Goal: Task Accomplishment & Management: Manage account settings

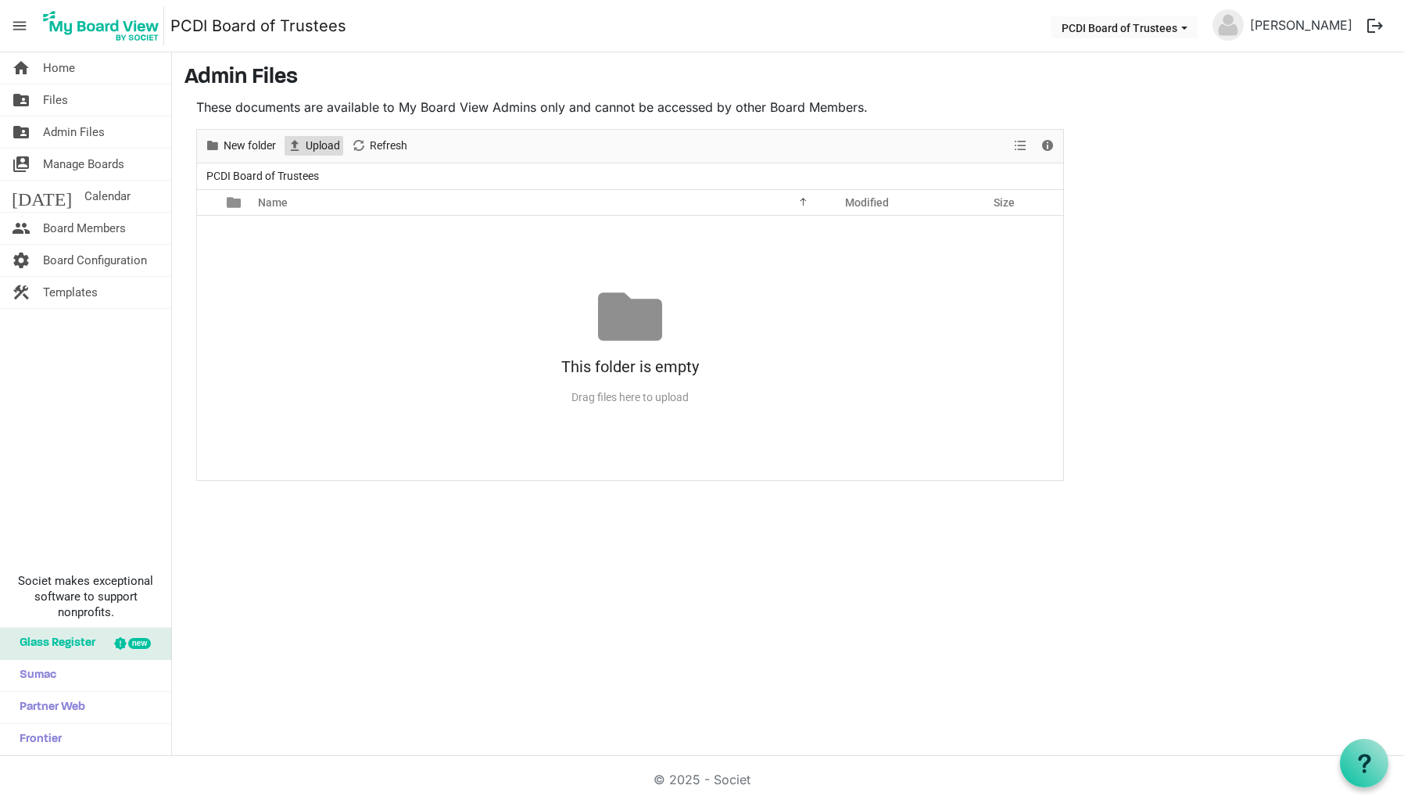
click at [307, 146] on span "Upload" at bounding box center [323, 146] width 38 height 20
click at [69, 258] on span "Board Configuration" at bounding box center [95, 260] width 104 height 31
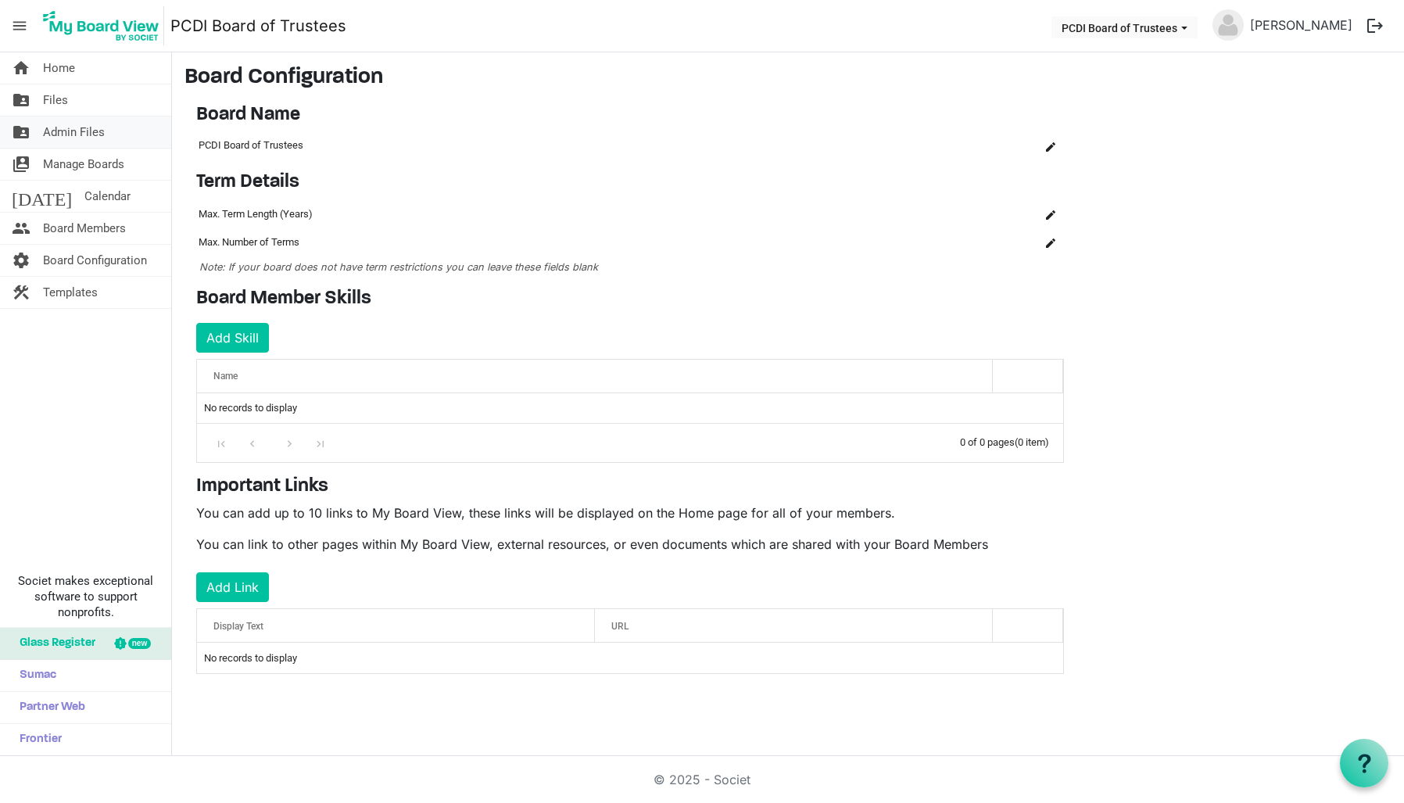
click at [63, 124] on span "Admin Files" at bounding box center [74, 131] width 62 height 31
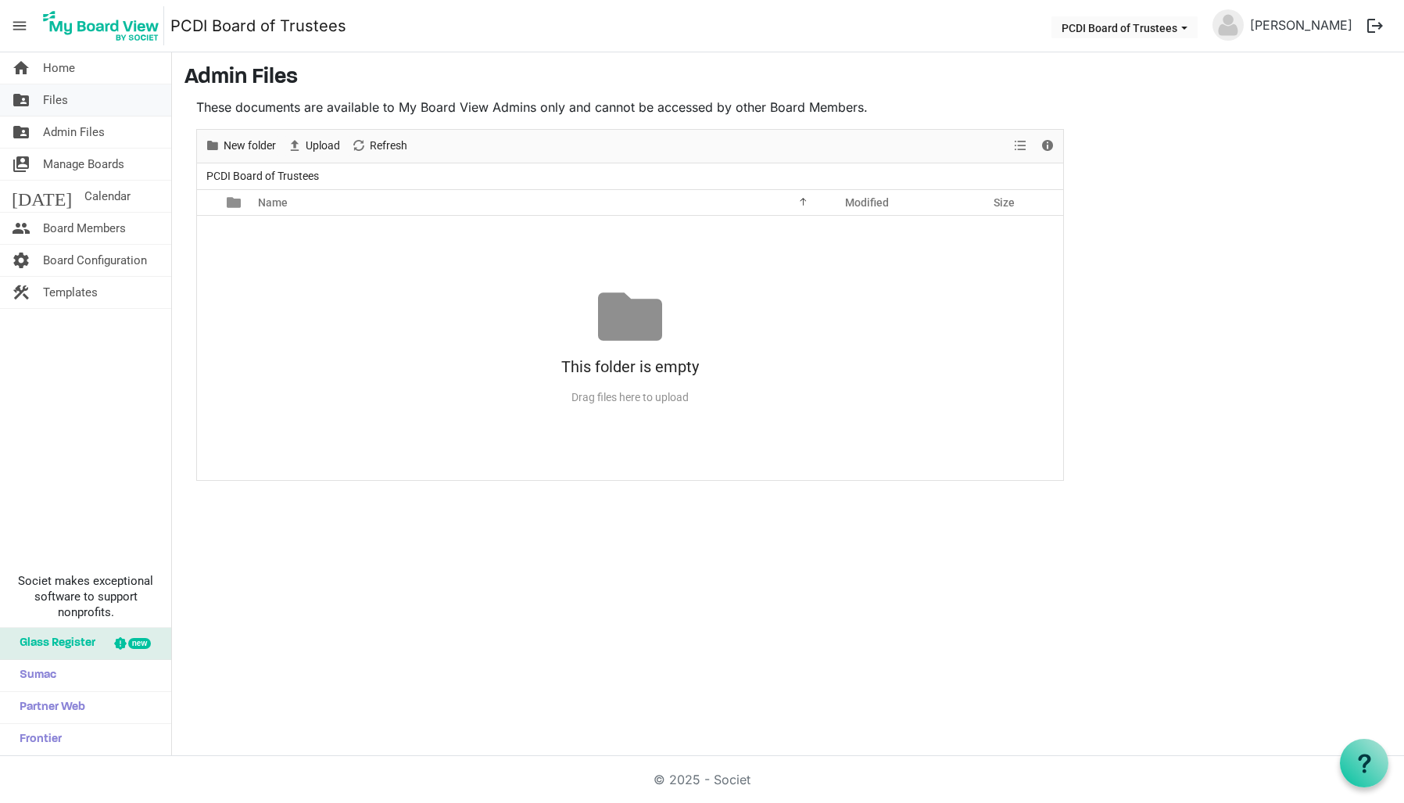
click at [48, 100] on span "Files" at bounding box center [55, 99] width 25 height 31
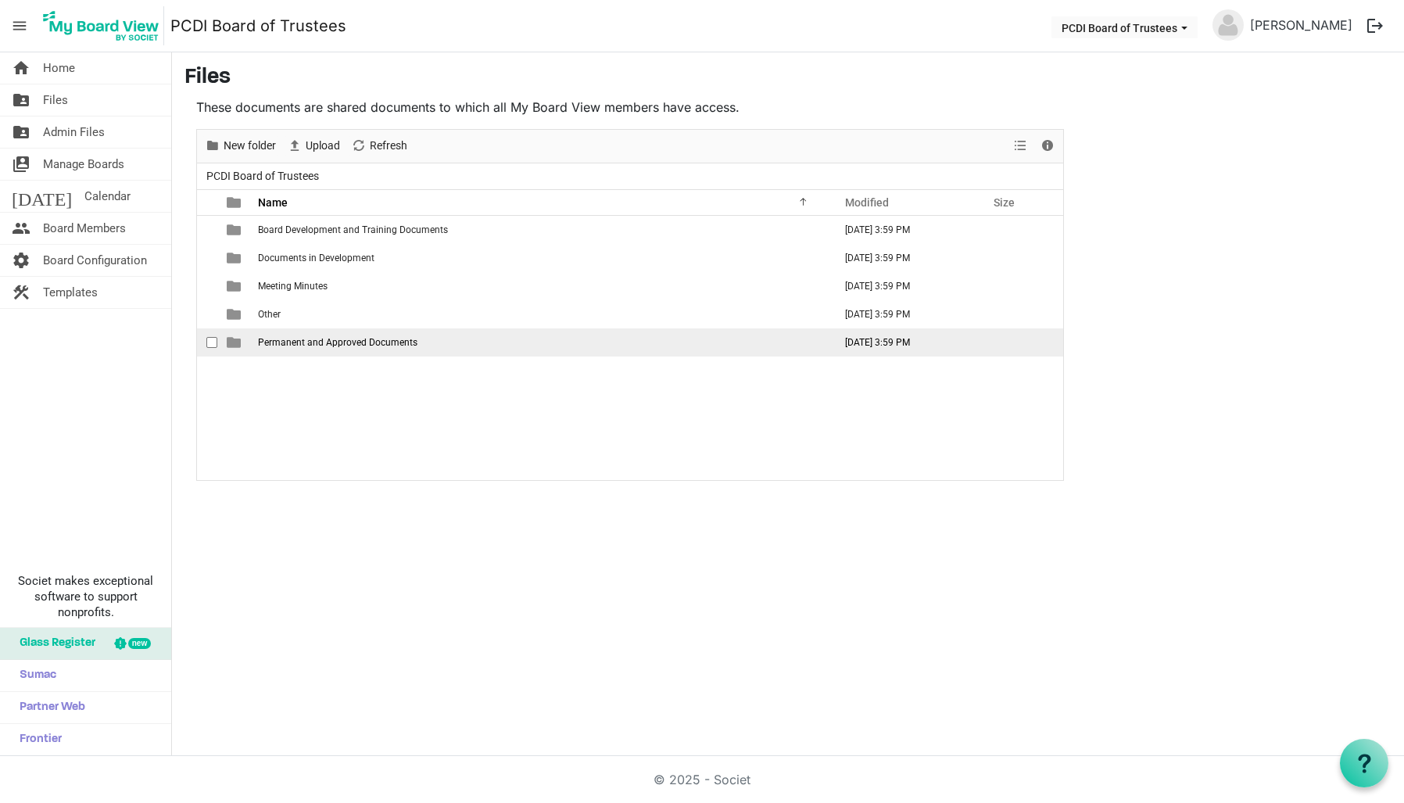
click at [273, 348] on td "Permanent and Approved Documents" at bounding box center [540, 342] width 575 height 28
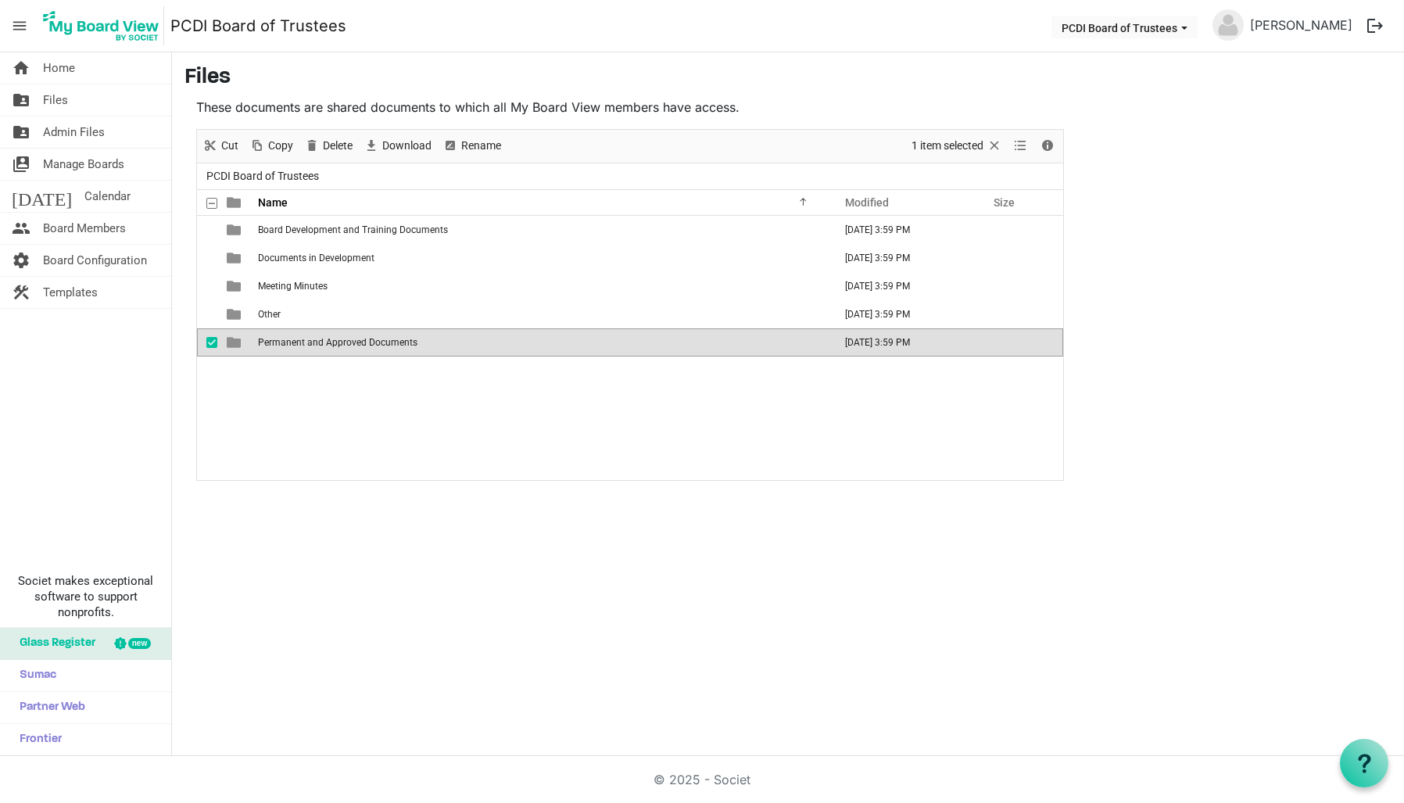
click at [270, 344] on span "Permanent and Approved Documents" at bounding box center [337, 342] width 159 height 11
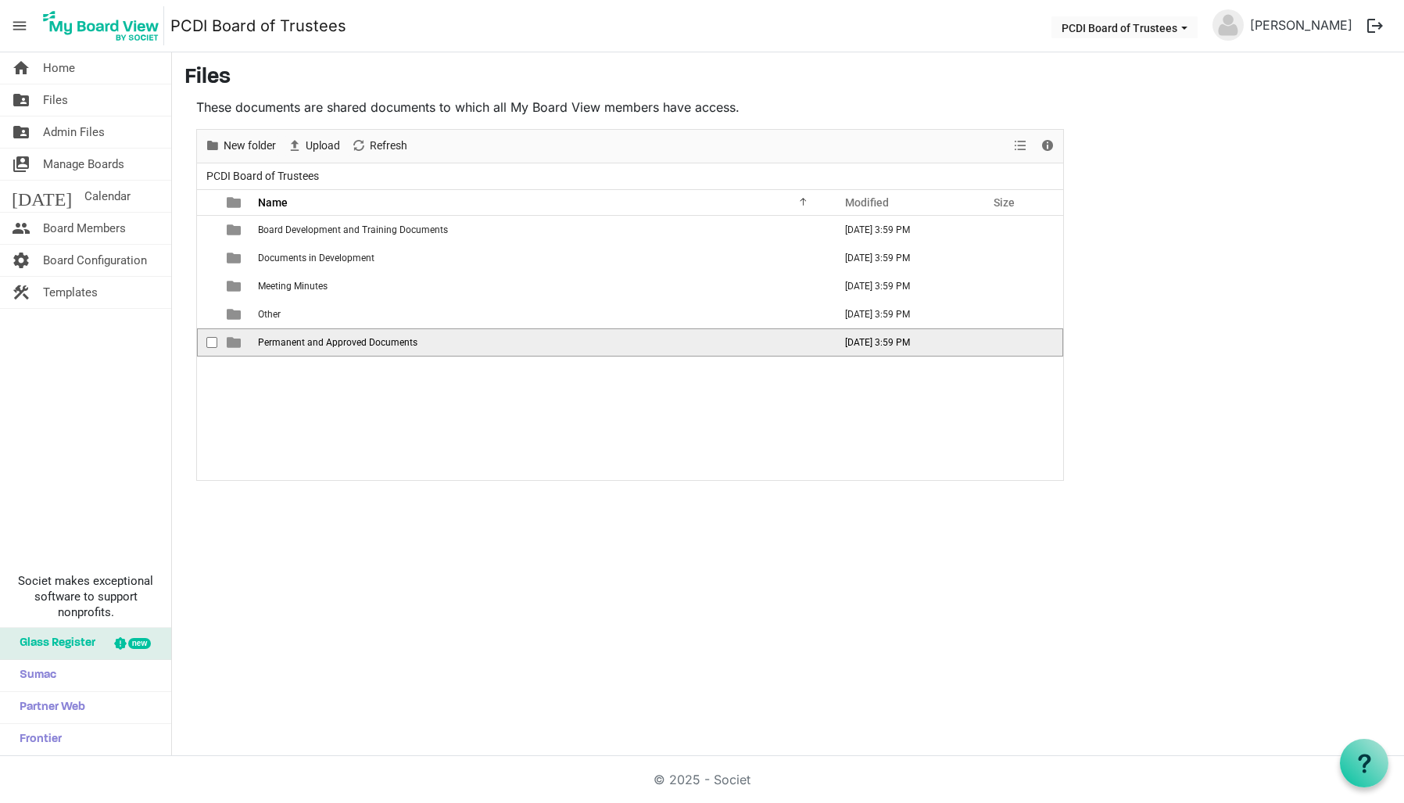
click at [270, 344] on span "Permanent and Approved Documents" at bounding box center [337, 342] width 159 height 11
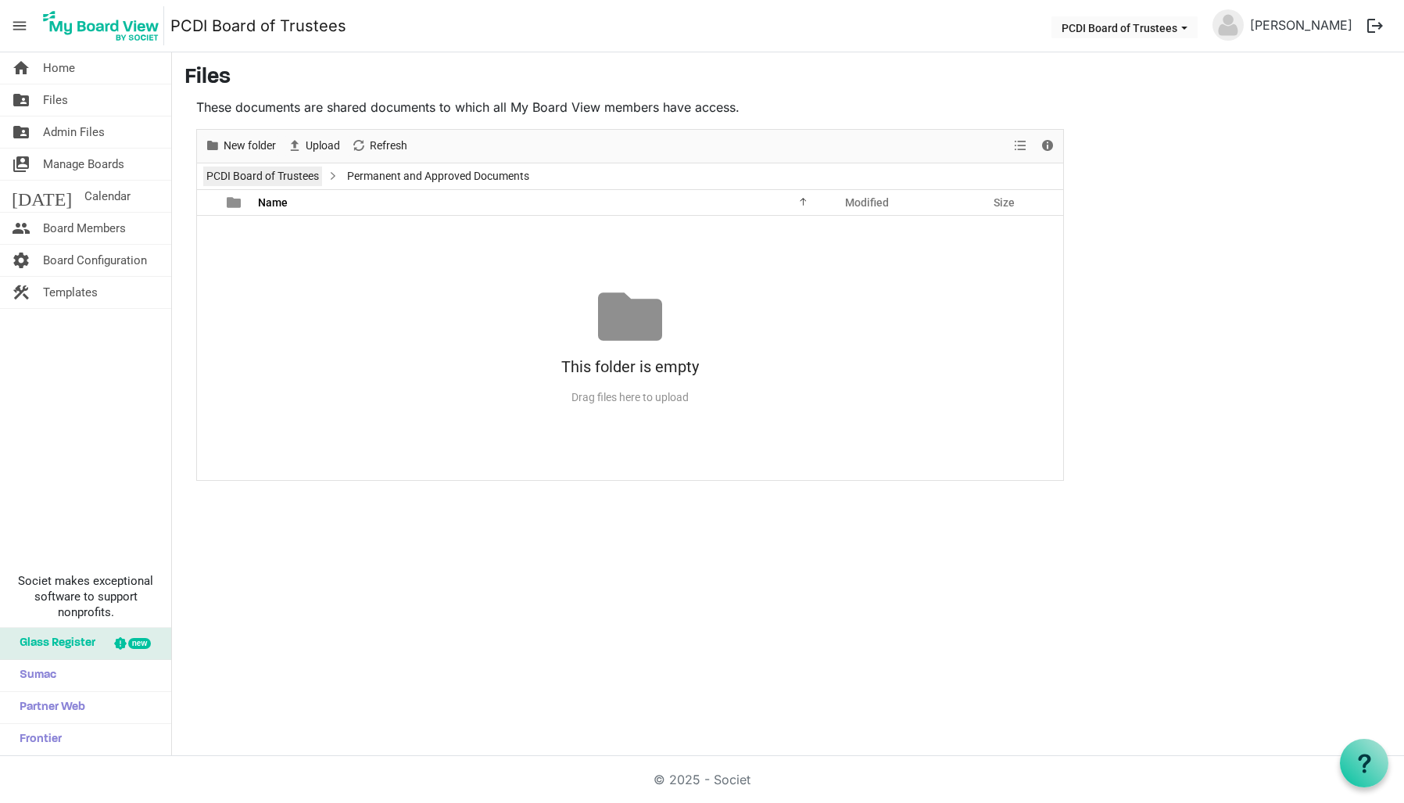
click at [271, 169] on link "PCDI Board of Trustees" at bounding box center [262, 176] width 119 height 20
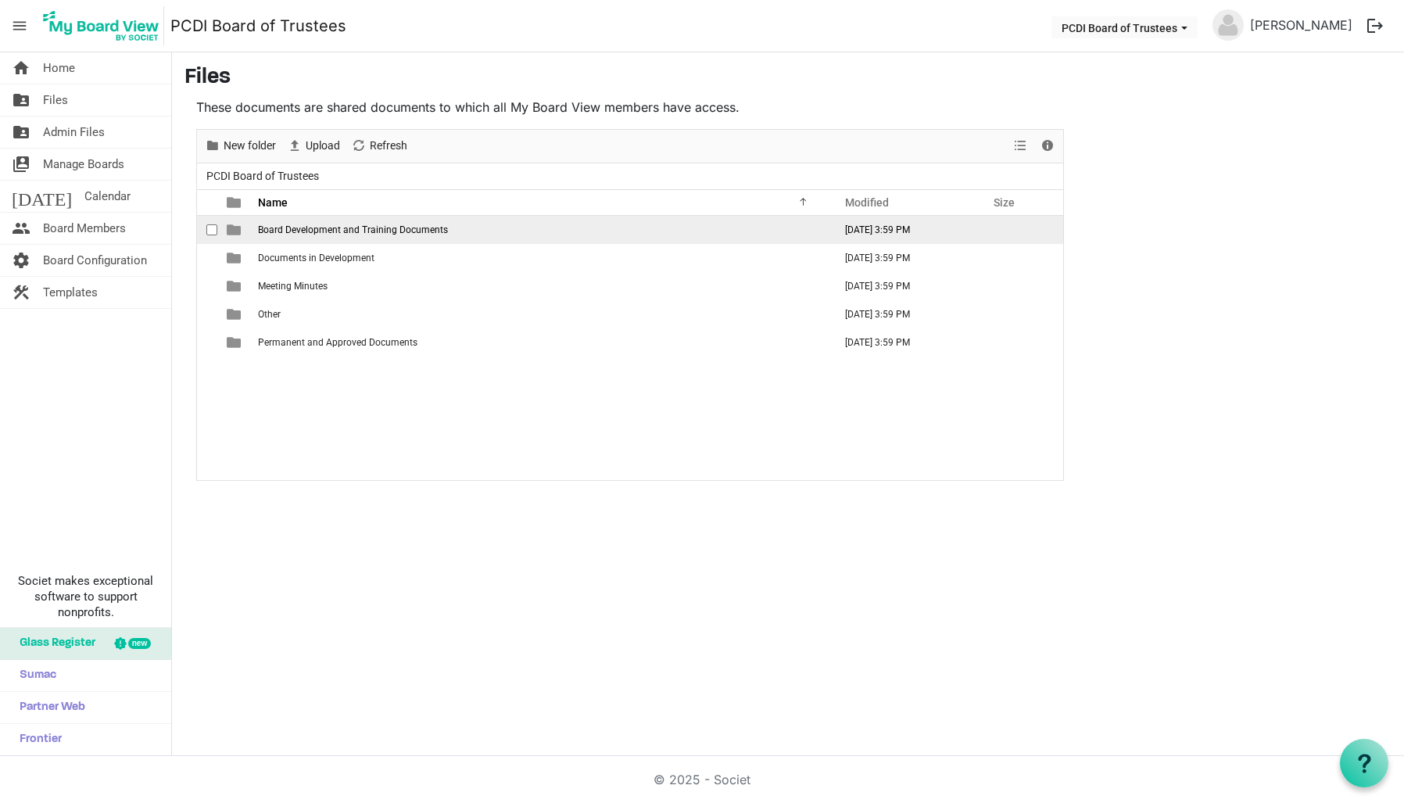
click at [300, 232] on span "Board Development and Training Documents" at bounding box center [353, 229] width 190 height 11
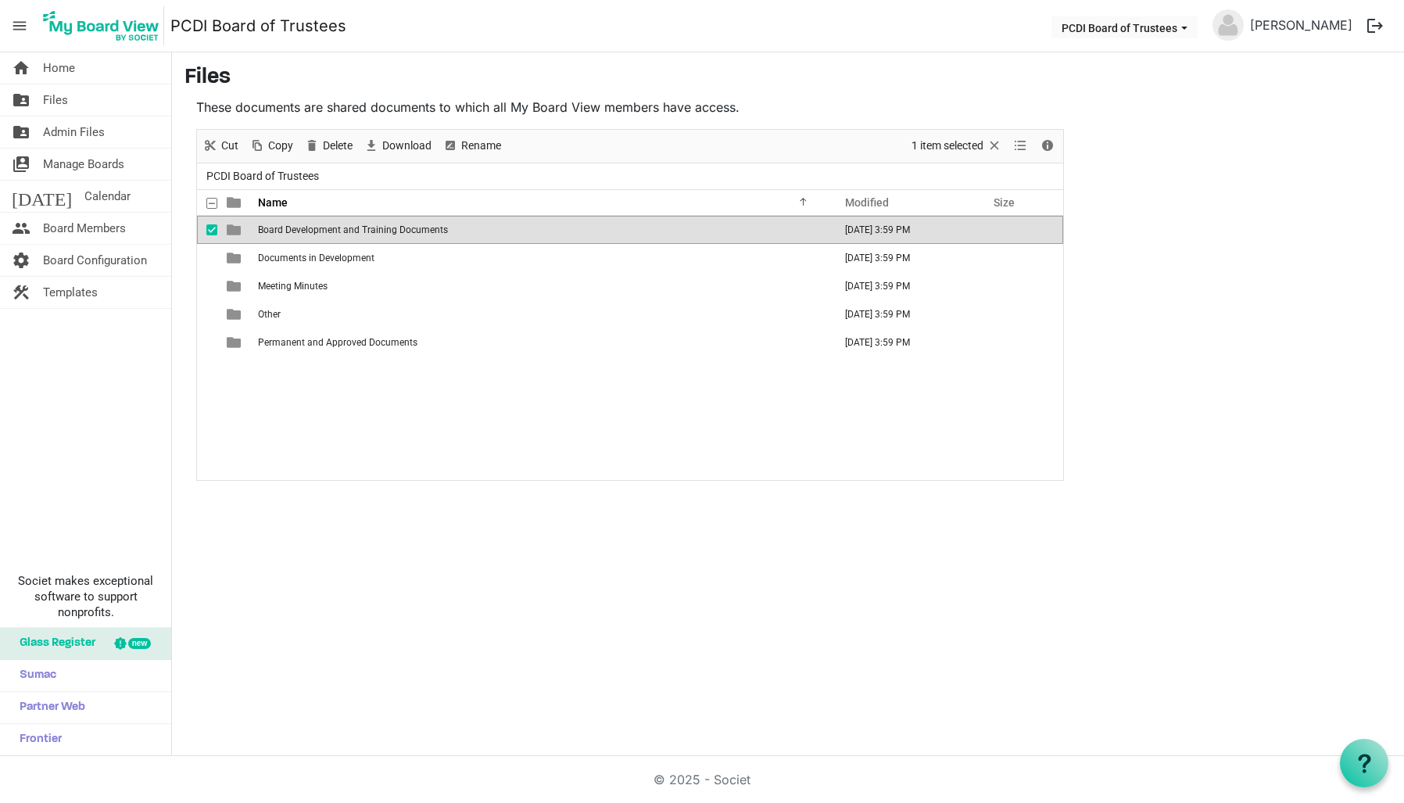
click at [300, 232] on span "Board Development and Training Documents" at bounding box center [353, 229] width 190 height 11
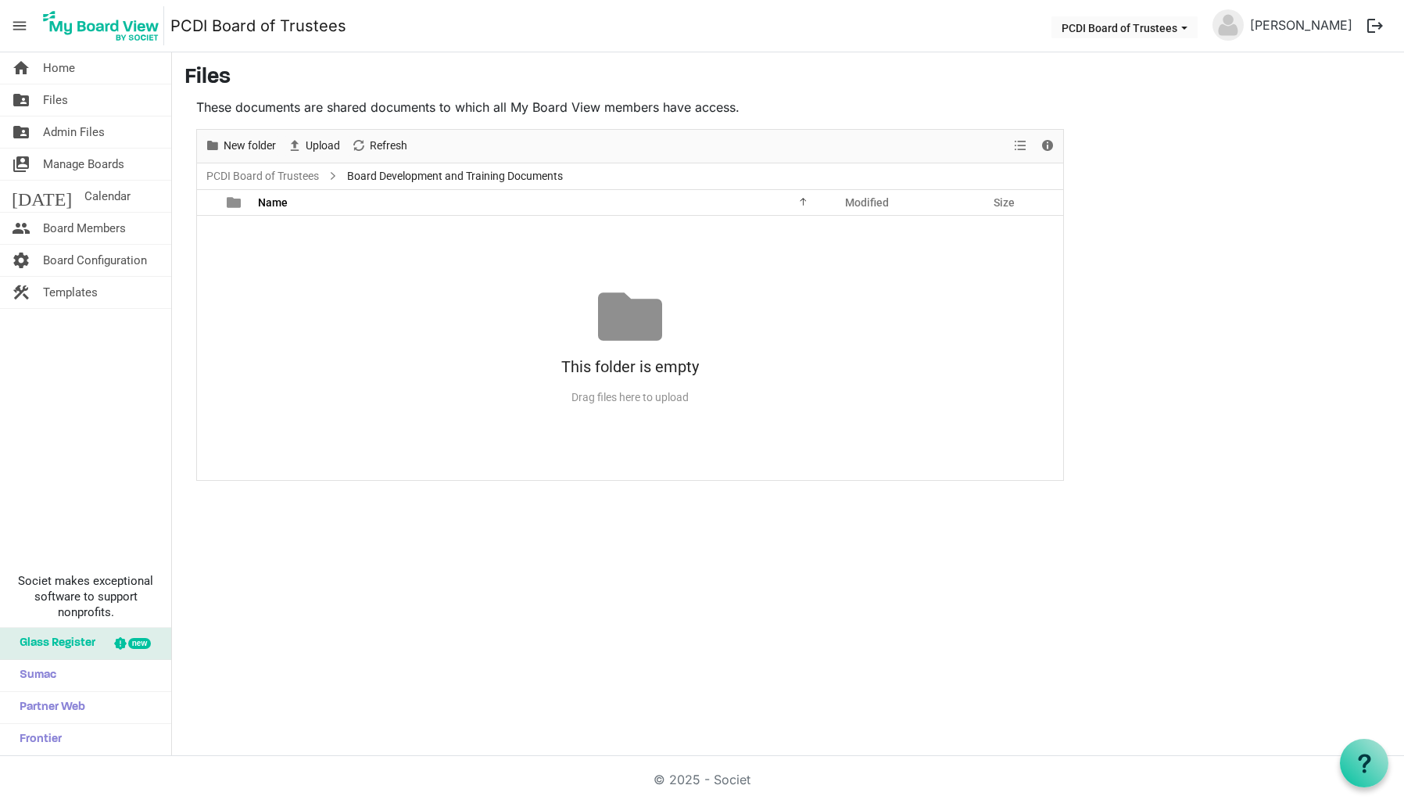
drag, startPoint x: 640, startPoint y: 396, endPoint x: 639, endPoint y: 375, distance: 20.3
click at [640, 396] on div "Drag files here to upload" at bounding box center [630, 398] width 866 height 26
click at [633, 352] on div "This folder is empty" at bounding box center [630, 367] width 866 height 36
click at [622, 314] on div at bounding box center [630, 317] width 64 height 64
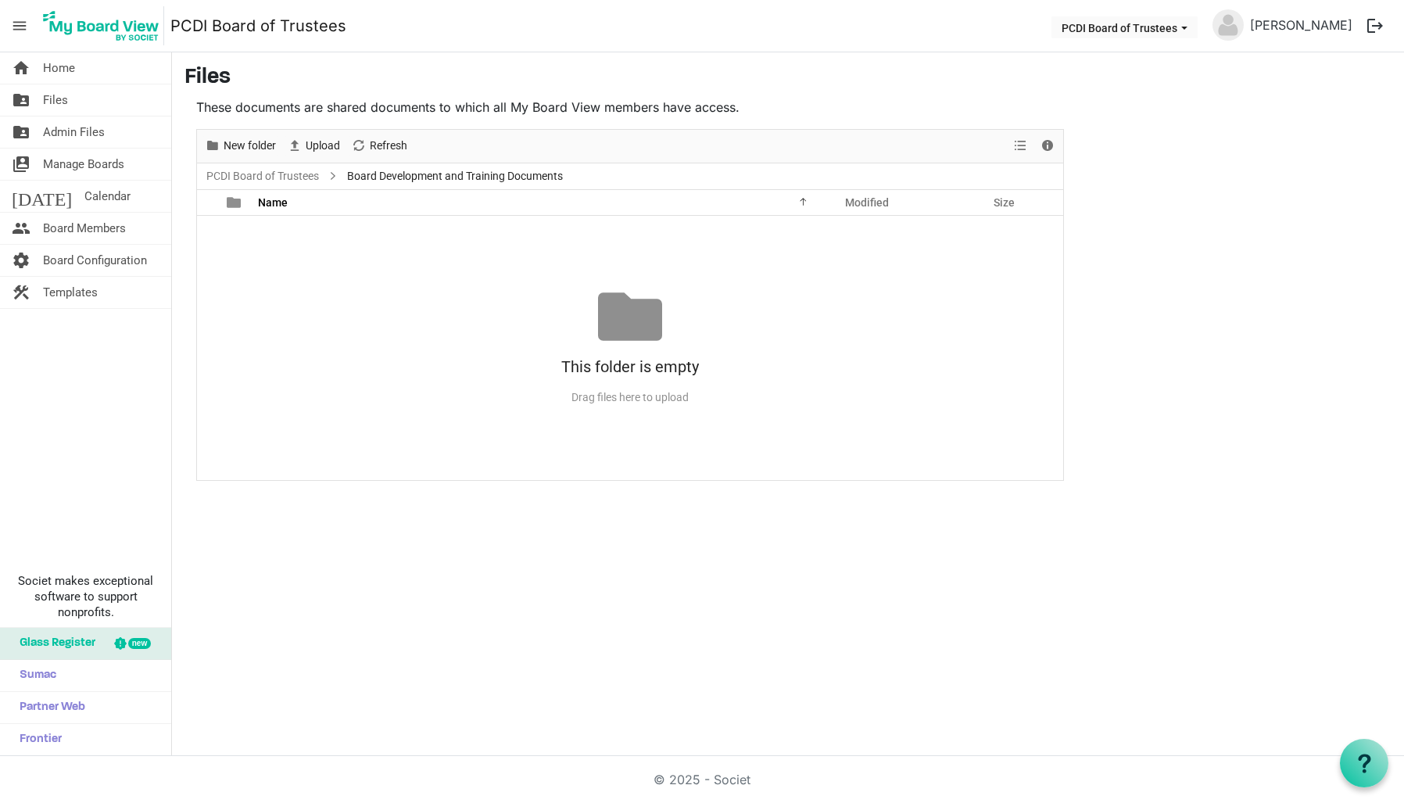
click at [619, 399] on div "Drag files here to upload" at bounding box center [630, 398] width 866 height 26
drag, startPoint x: 905, startPoint y: 335, endPoint x: 868, endPoint y: 335, distance: 36.7
click at [905, 335] on div "This folder is empty Drag files here to upload" at bounding box center [630, 348] width 866 height 126
click at [313, 138] on span "Upload" at bounding box center [323, 146] width 38 height 20
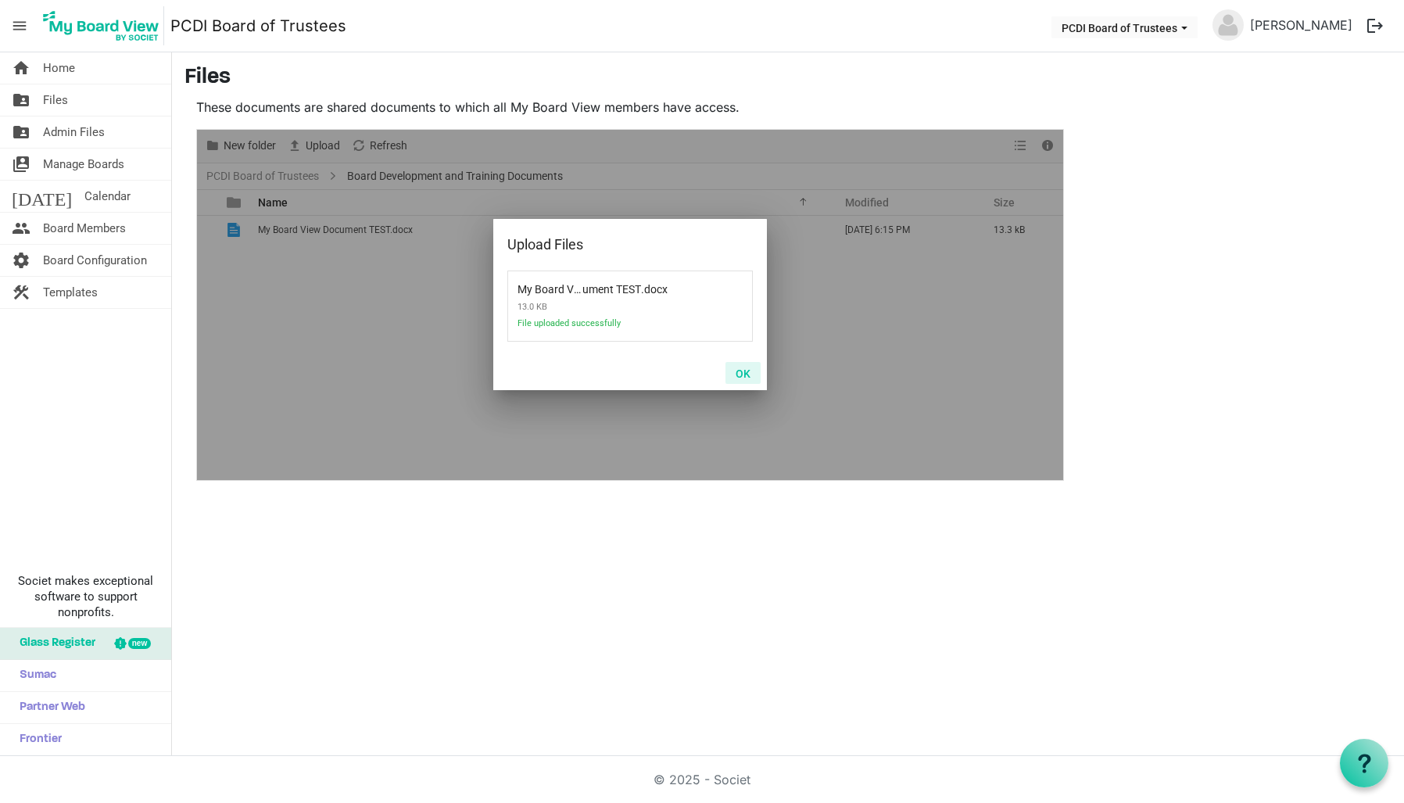
click at [742, 377] on button "OK" at bounding box center [742, 373] width 35 height 22
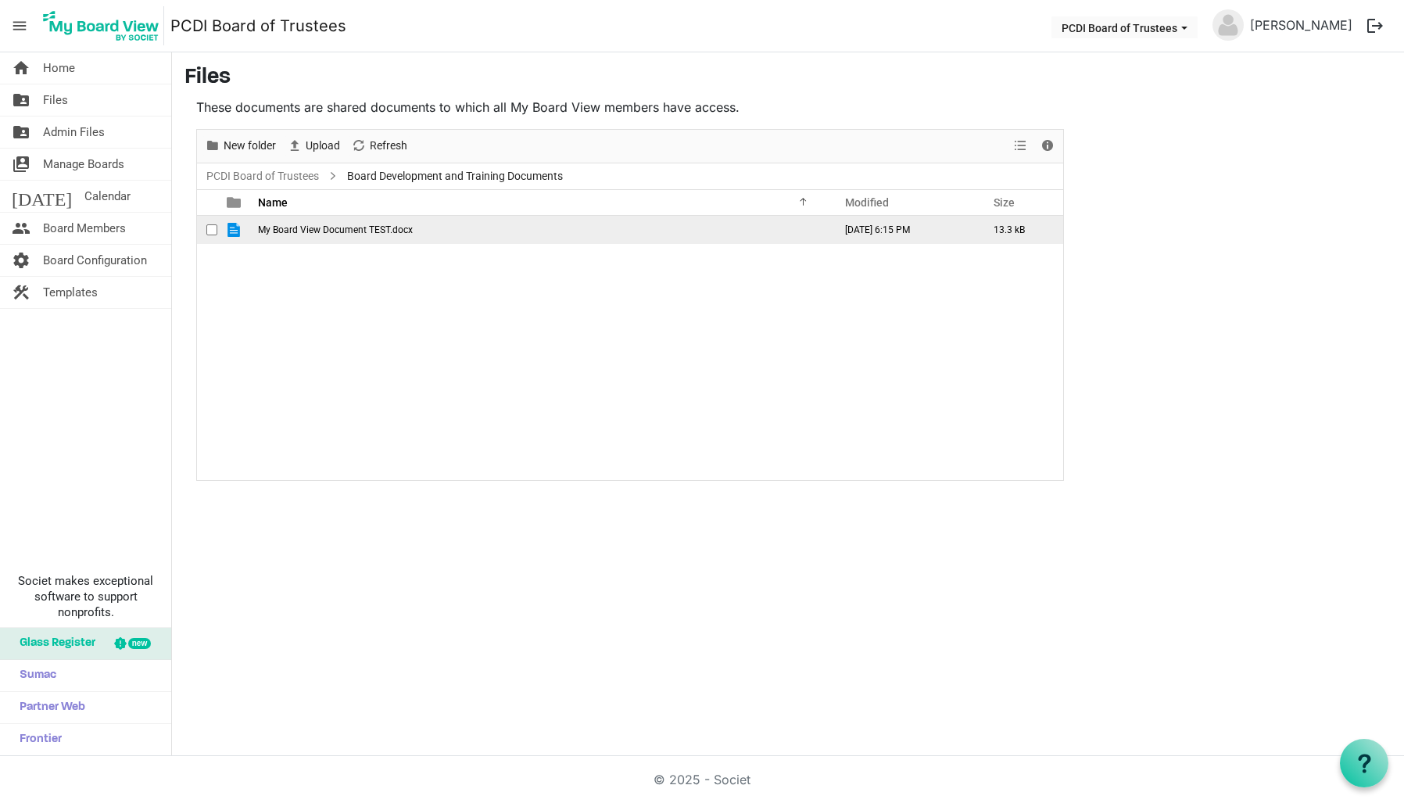
click at [490, 235] on td "My Board View Document TEST.docx" at bounding box center [540, 230] width 575 height 28
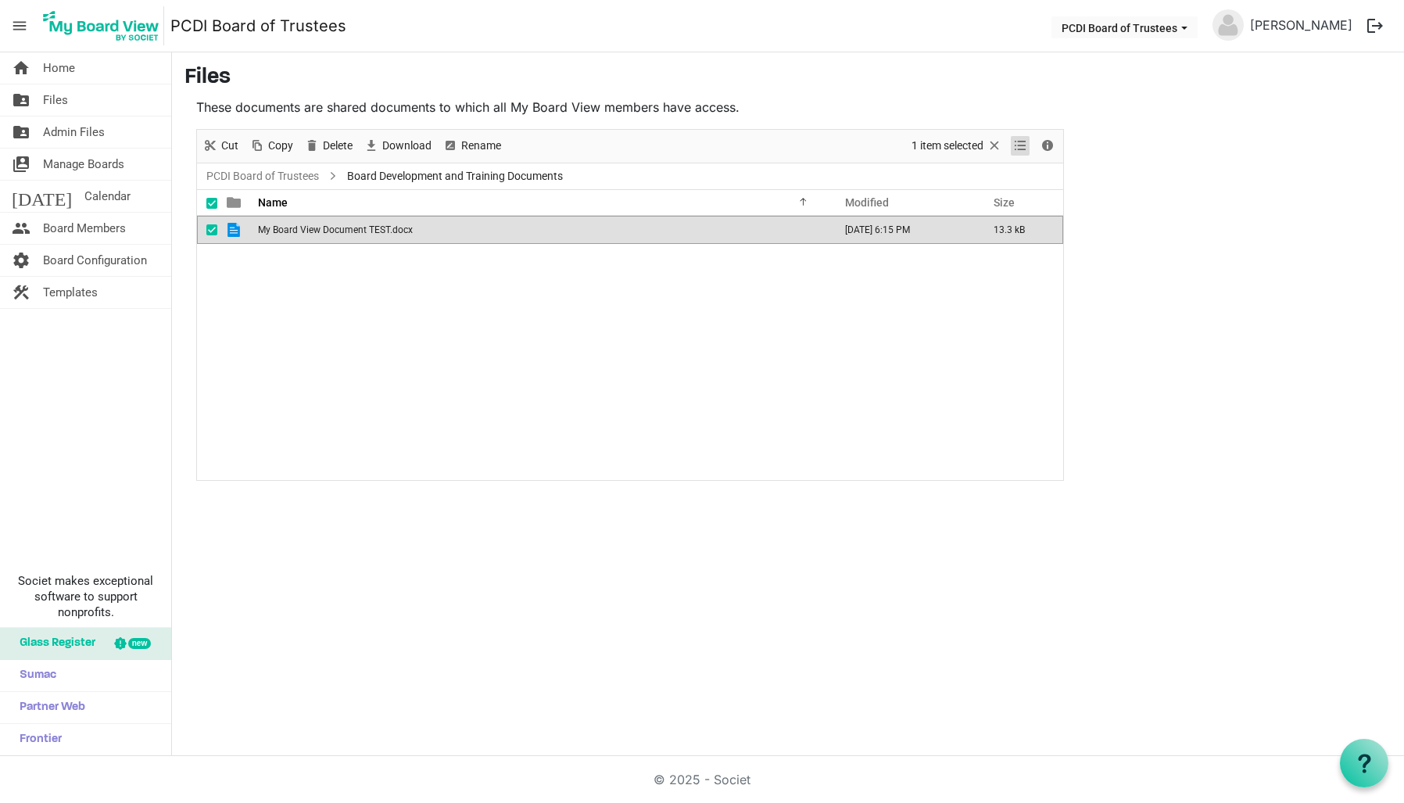
click at [1015, 145] on span "View dropdownbutton" at bounding box center [1020, 146] width 19 height 20
click at [997, 299] on div "My Board View Document TEST.docx October 09, 2025 6:15 PM 13.3 kB" at bounding box center [630, 348] width 866 height 264
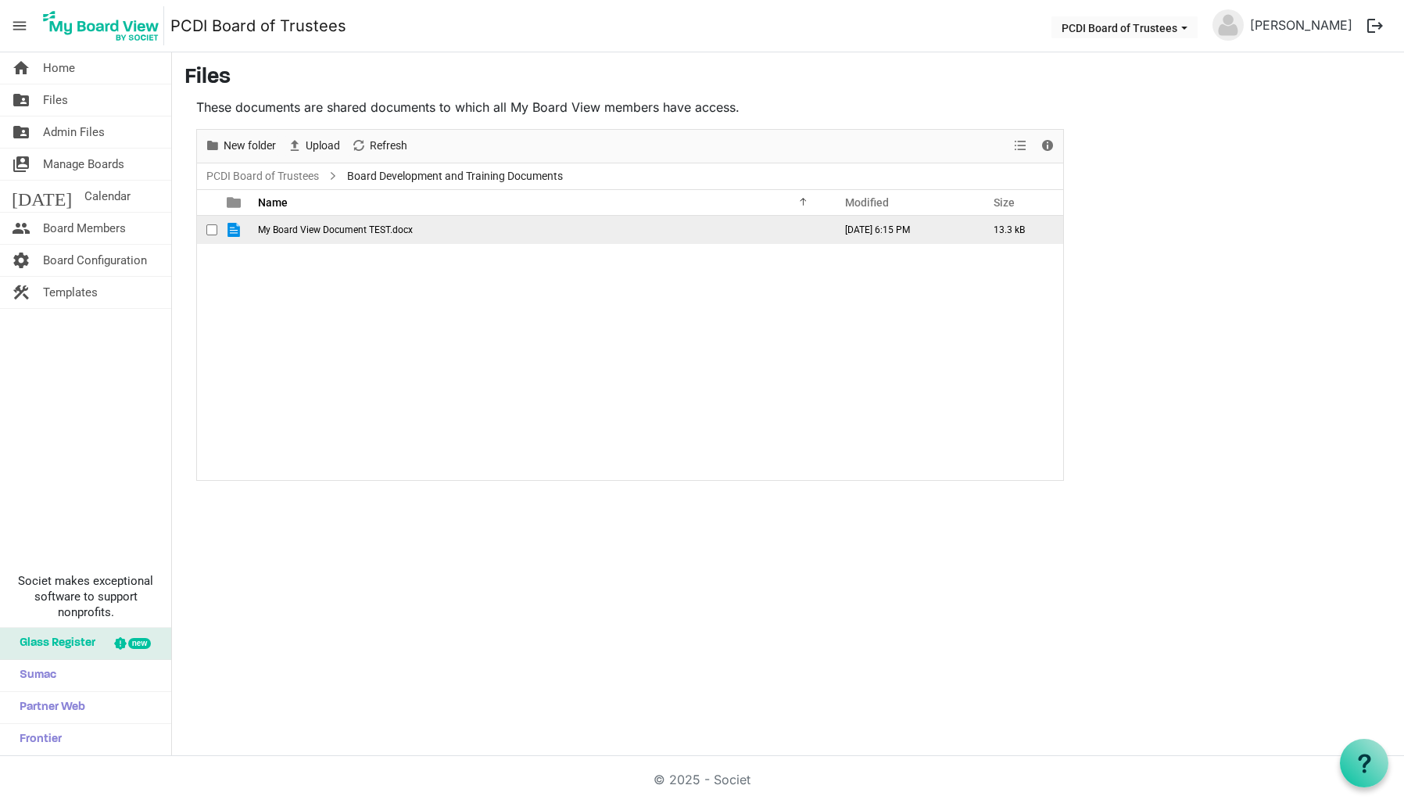
click at [747, 234] on td "My Board View Document TEST.docx" at bounding box center [540, 230] width 575 height 28
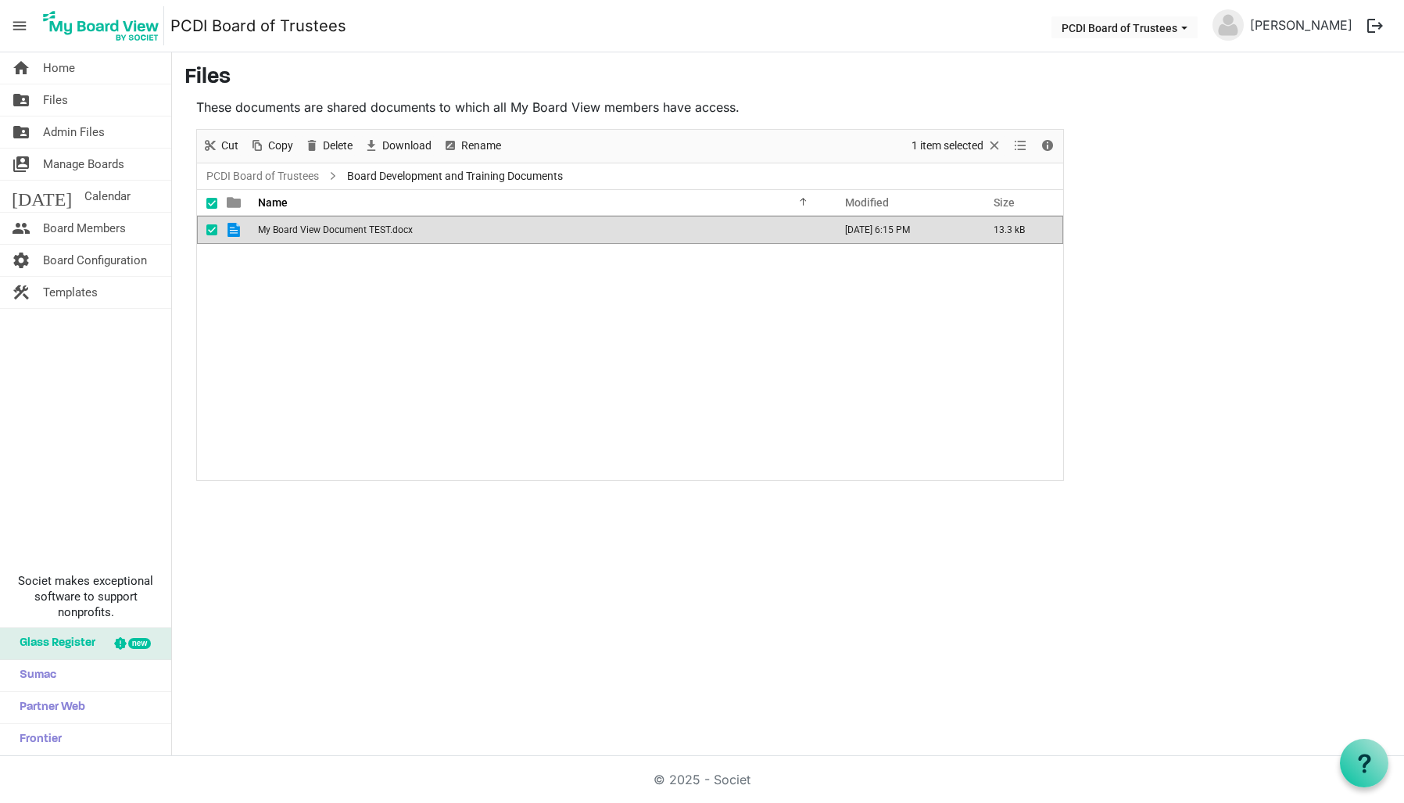
click at [432, 233] on td "My Board View Document TEST.docx" at bounding box center [540, 230] width 575 height 28
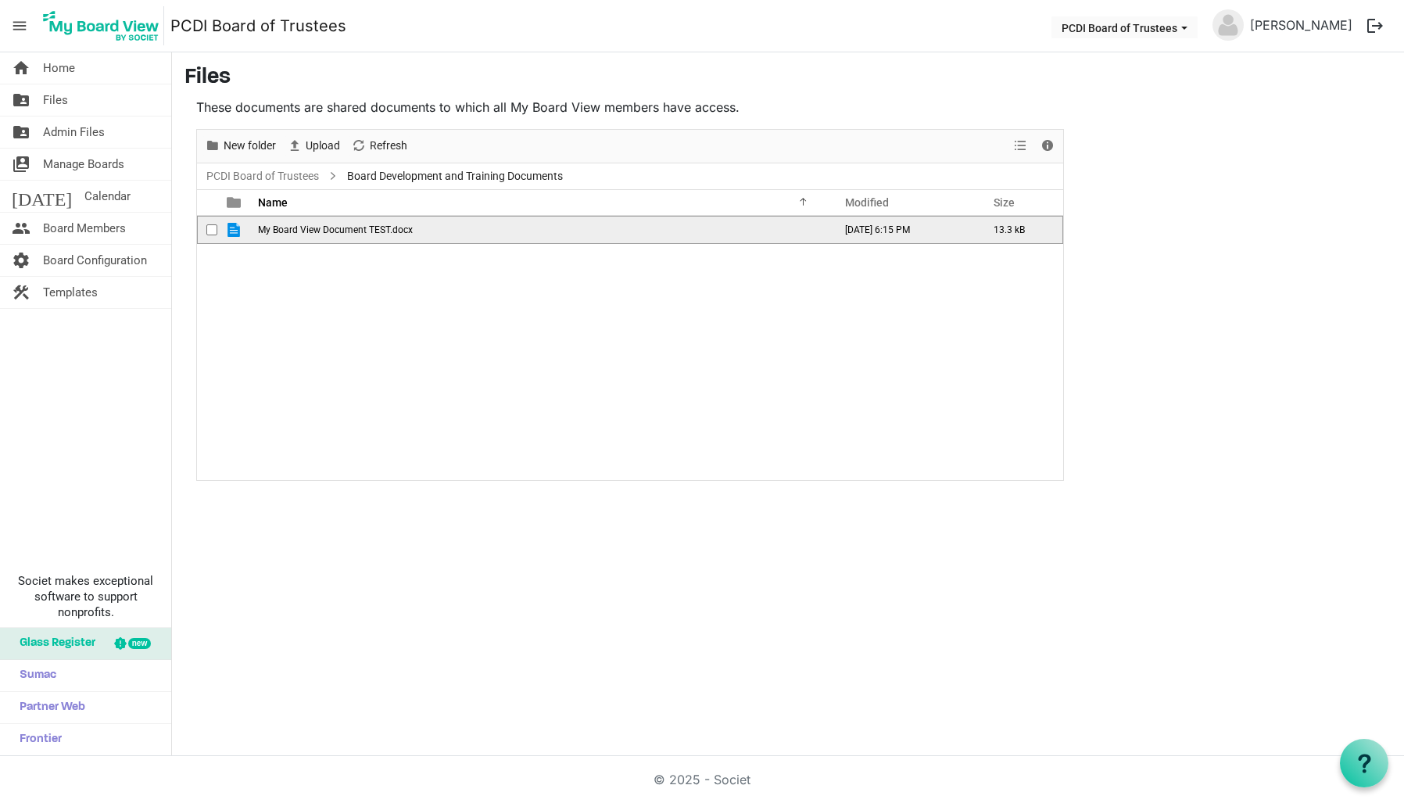
click at [642, 234] on td "My Board View Document TEST.docx" at bounding box center [540, 230] width 575 height 28
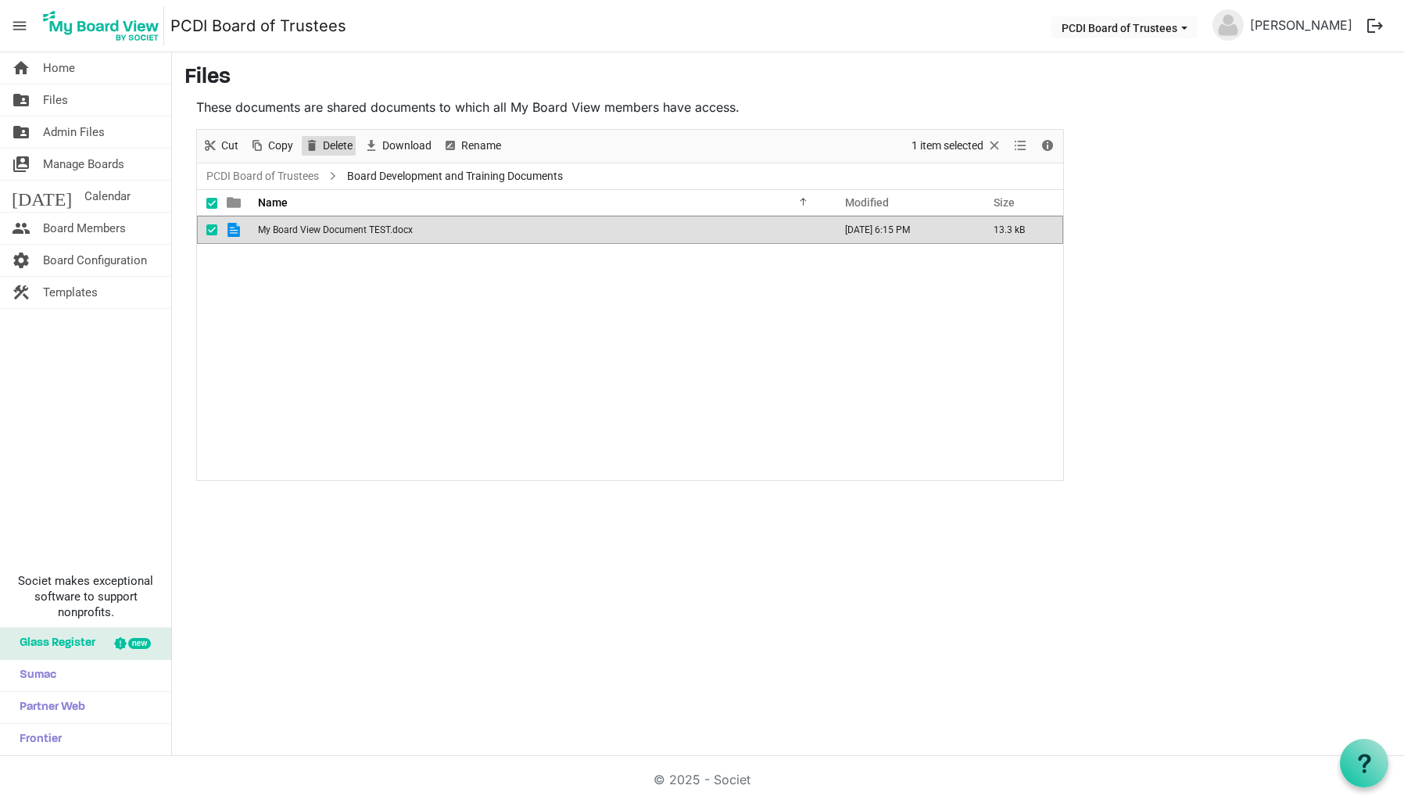
click at [319, 145] on span "Delete" at bounding box center [311, 146] width 19 height 20
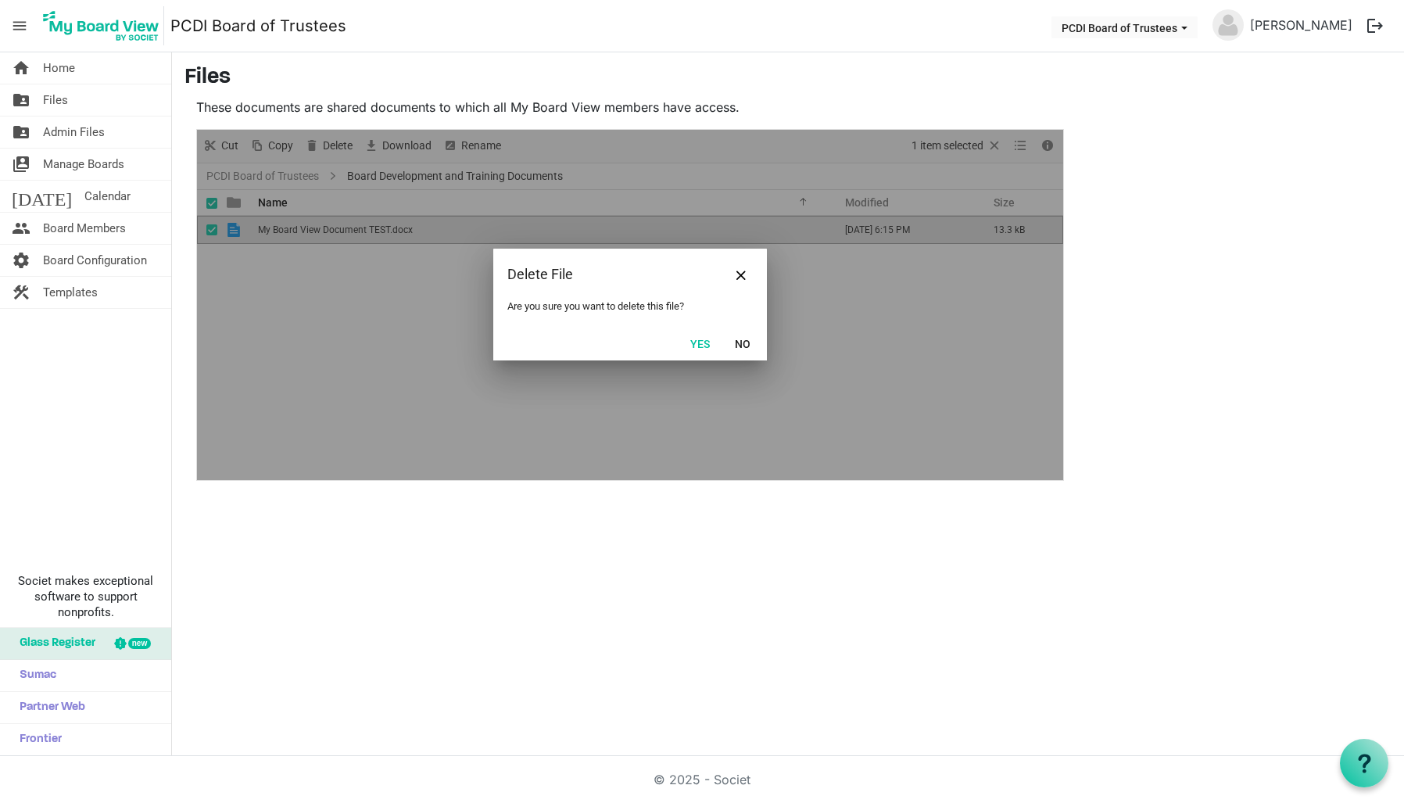
click at [696, 343] on button "Yes" at bounding box center [700, 343] width 40 height 22
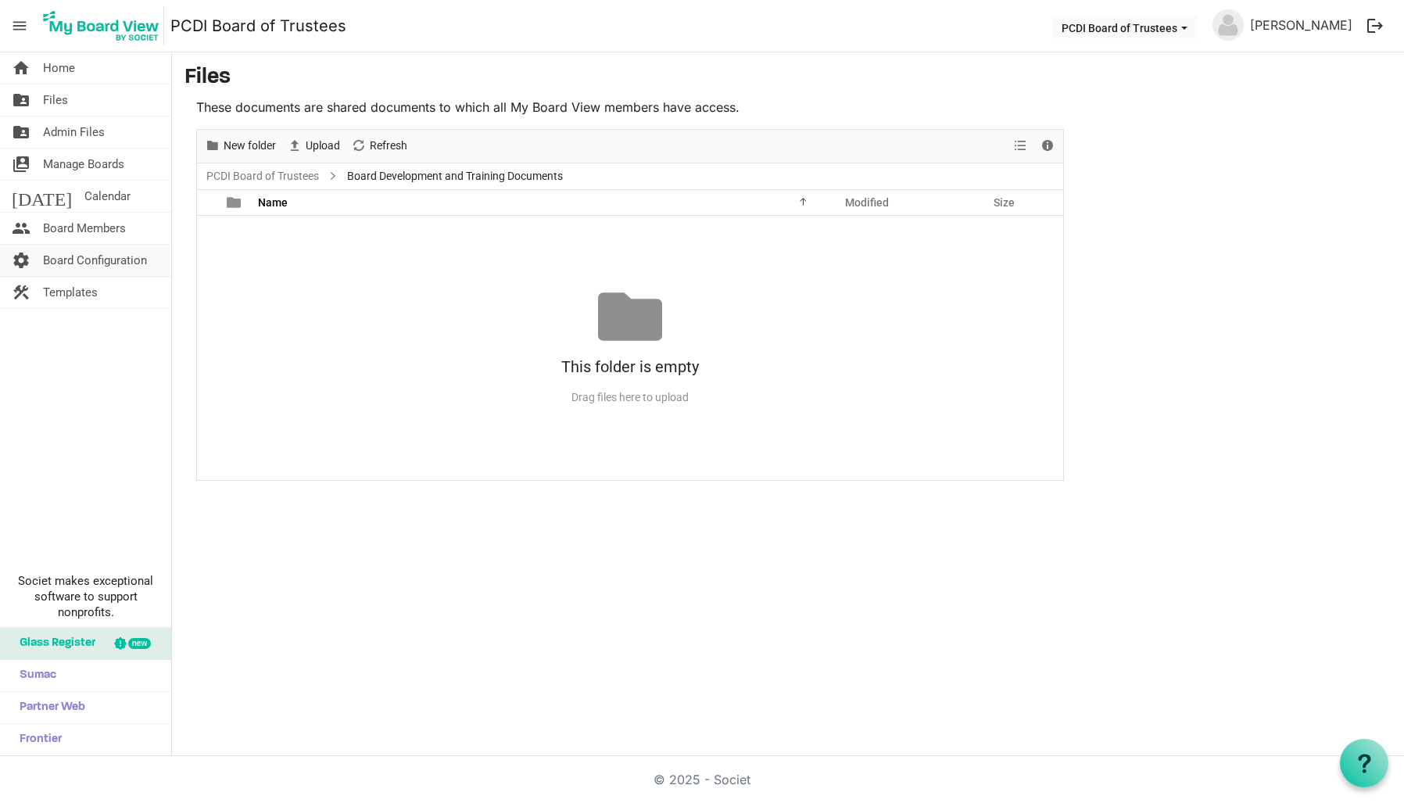
drag, startPoint x: 106, startPoint y: 261, endPoint x: 116, endPoint y: 262, distance: 10.2
click at [106, 261] on span "Board Configuration" at bounding box center [95, 260] width 104 height 31
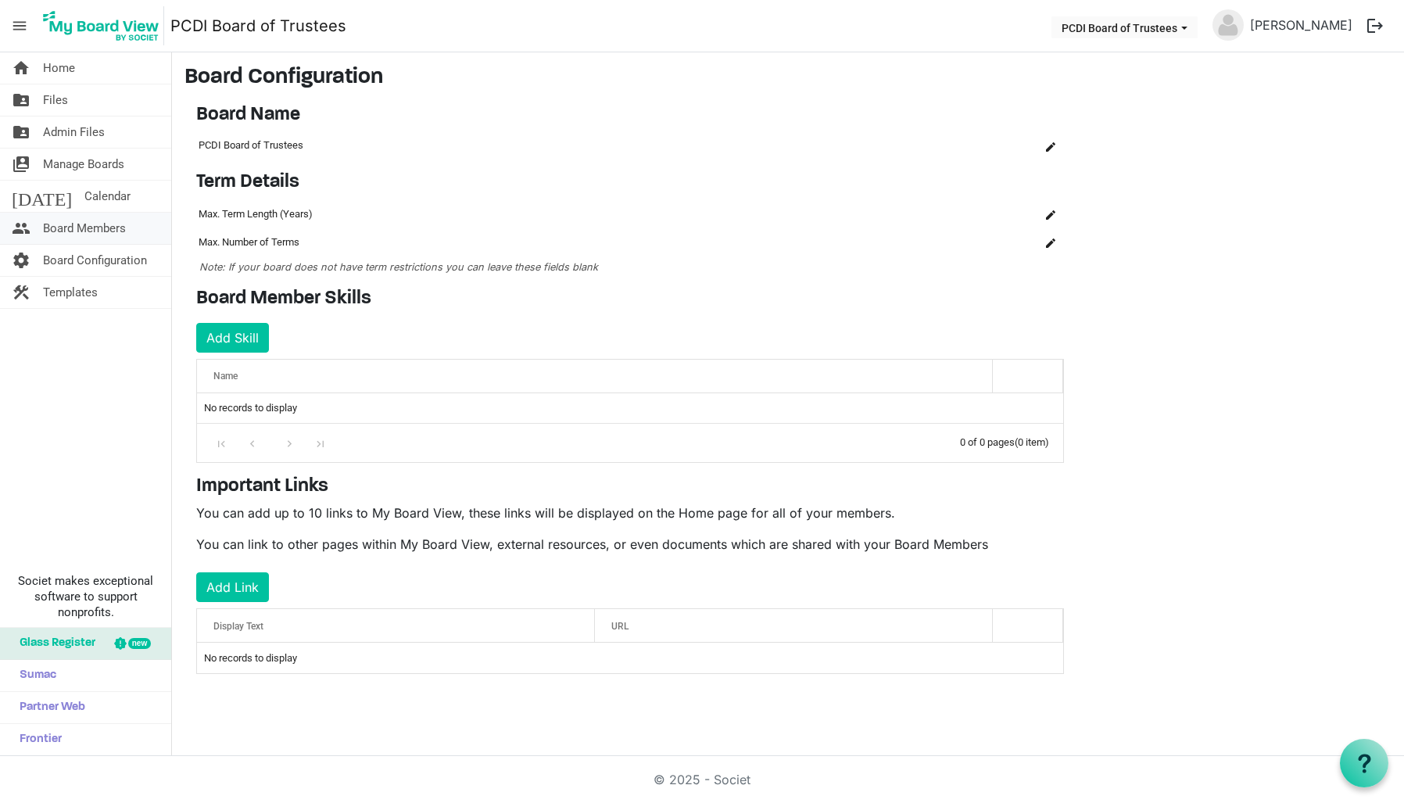
click at [80, 229] on span "Board Members" at bounding box center [84, 228] width 83 height 31
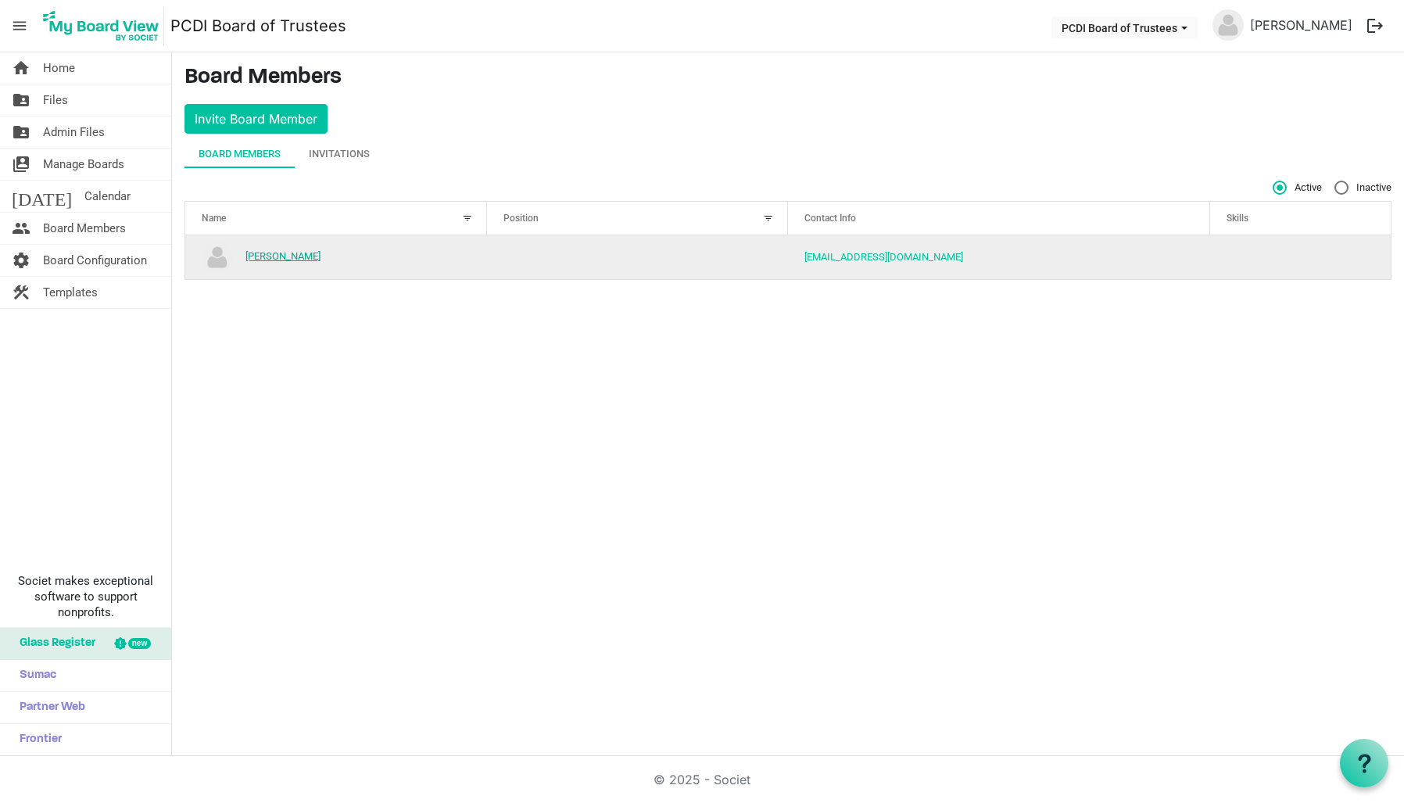
click at [285, 255] on link "[PERSON_NAME]" at bounding box center [282, 256] width 75 height 12
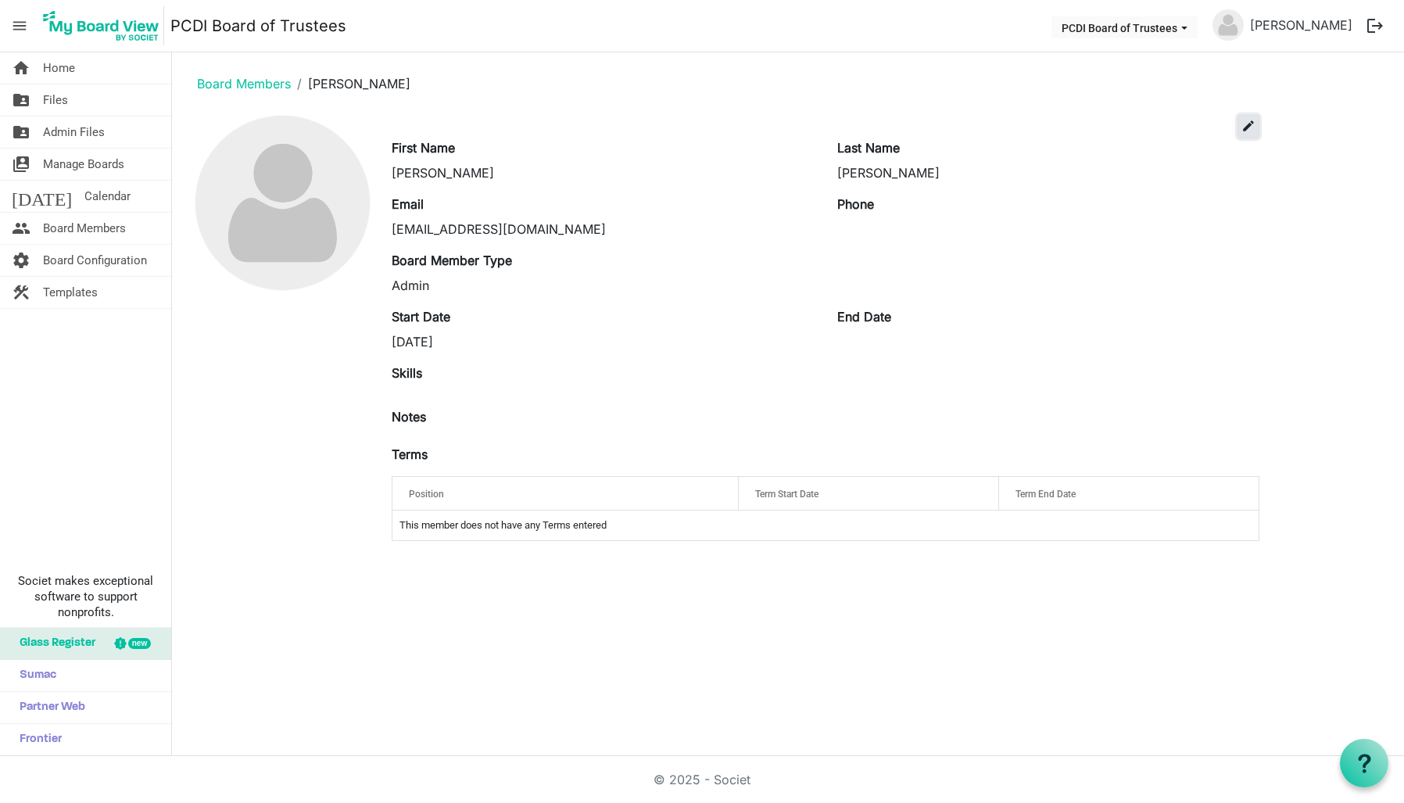
click at [1247, 128] on span "edit" at bounding box center [1248, 126] width 14 height 14
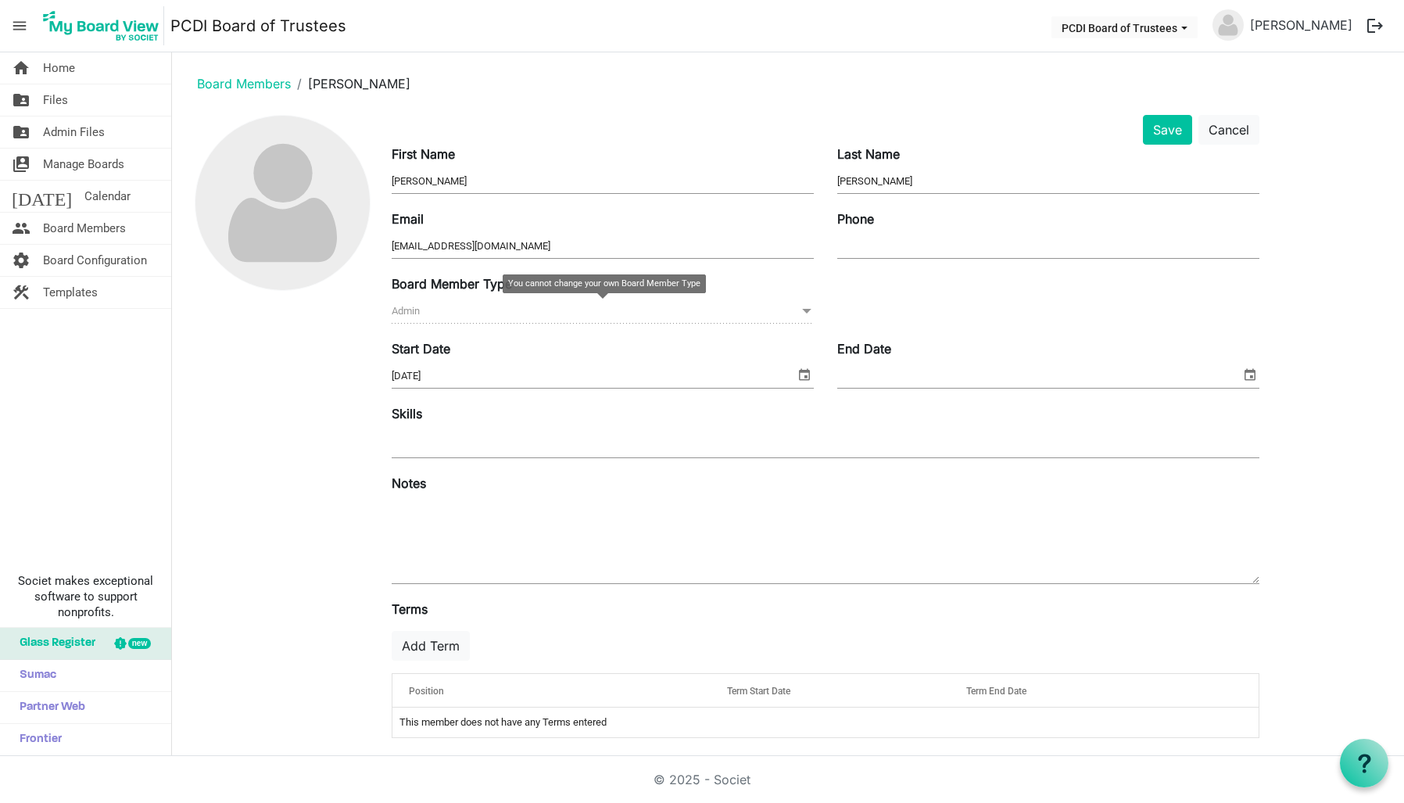
click at [704, 317] on span "Admin Admin" at bounding box center [603, 311] width 422 height 24
click at [292, 366] on div at bounding box center [281, 432] width 195 height 635
click at [1226, 131] on button "Cancel" at bounding box center [1228, 130] width 61 height 30
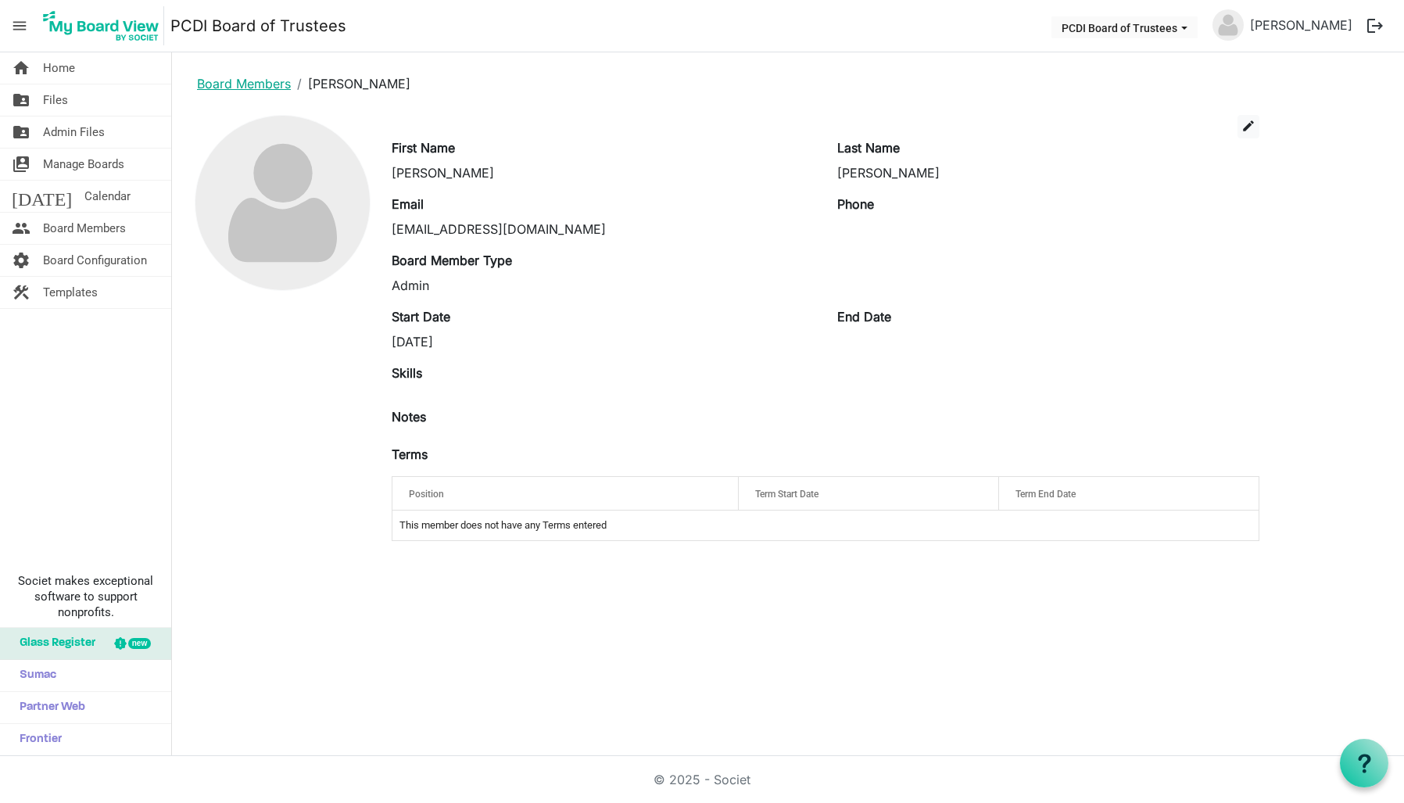
click at [267, 84] on link "Board Members" at bounding box center [244, 84] width 94 height 16
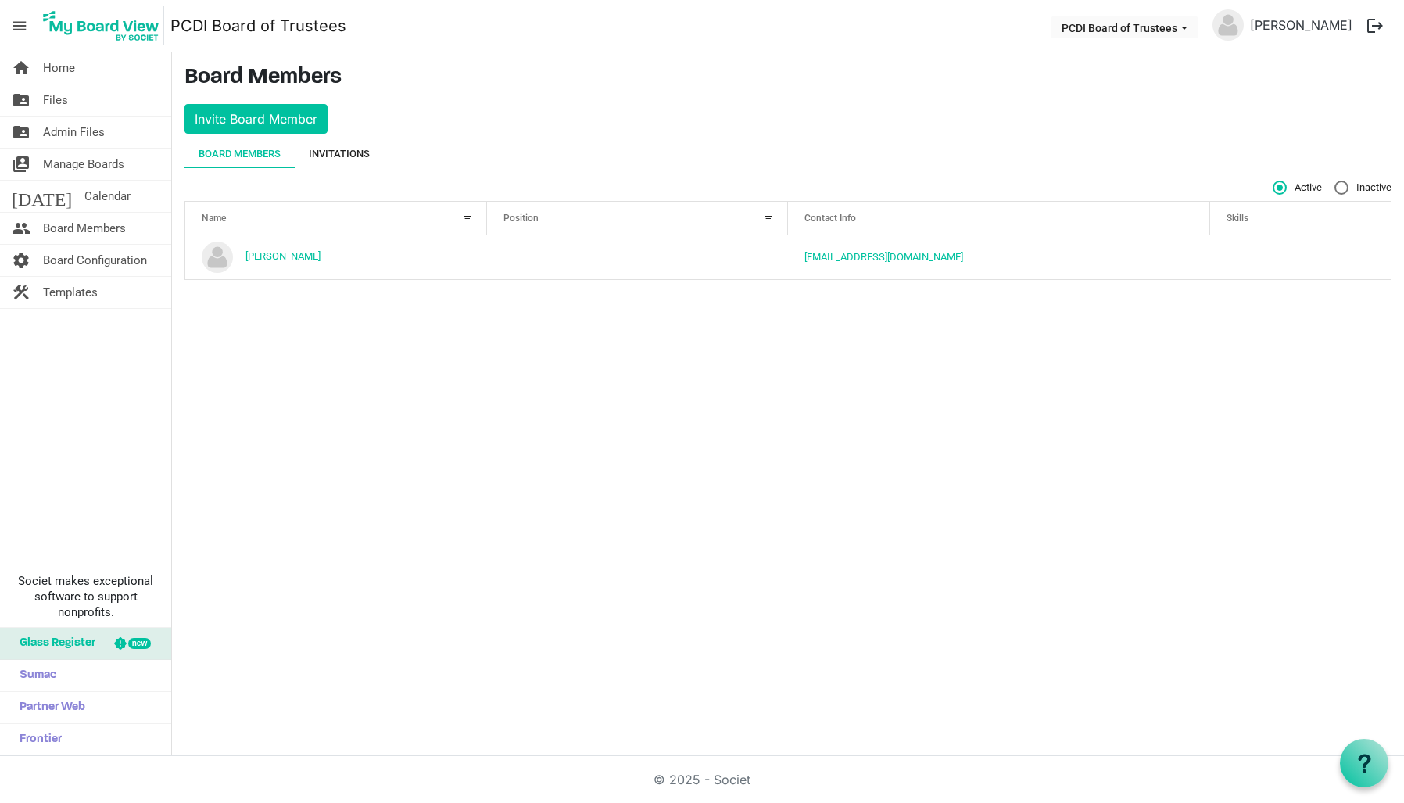
click at [337, 151] on div "Invitations" at bounding box center [339, 154] width 61 height 16
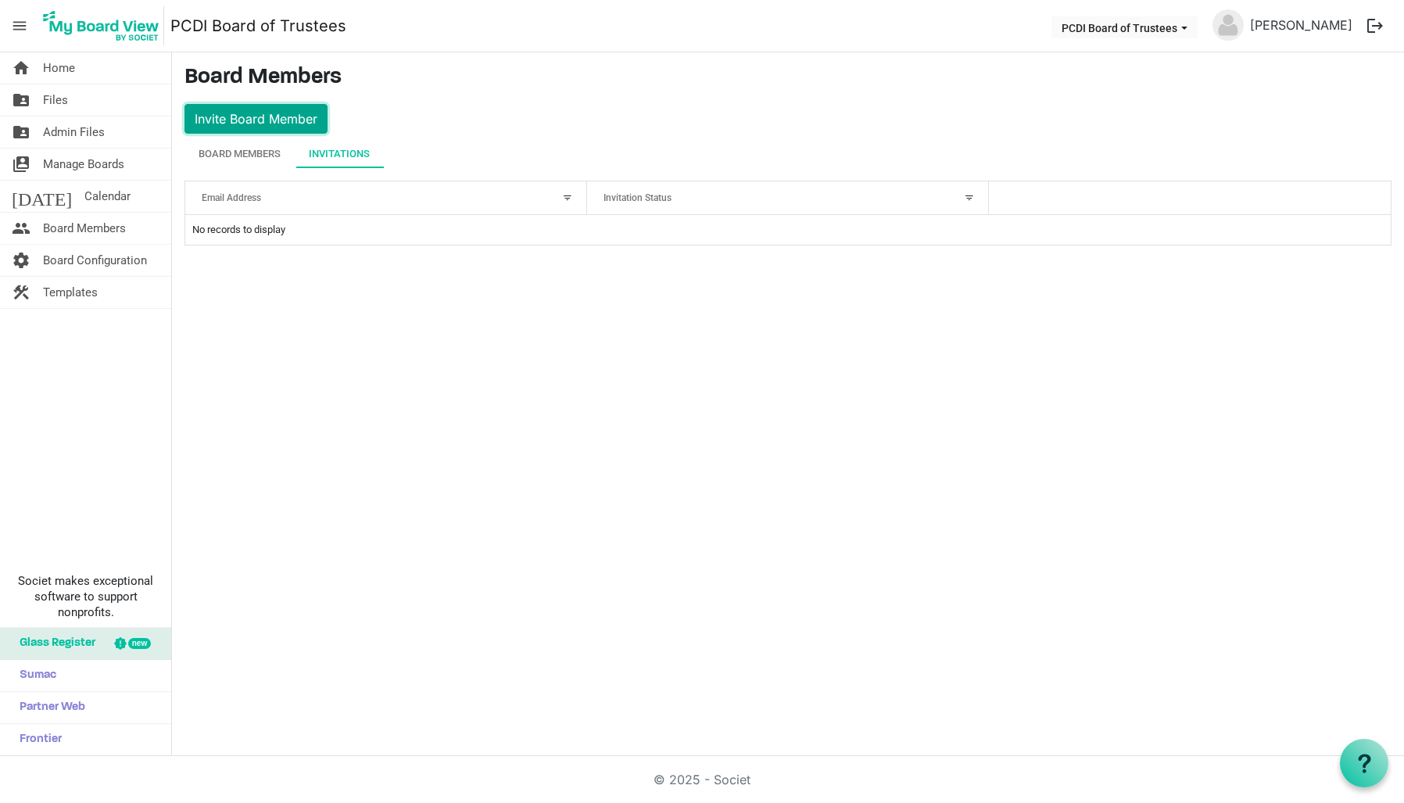
click at [270, 120] on button "Invite Board Member" at bounding box center [255, 119] width 143 height 30
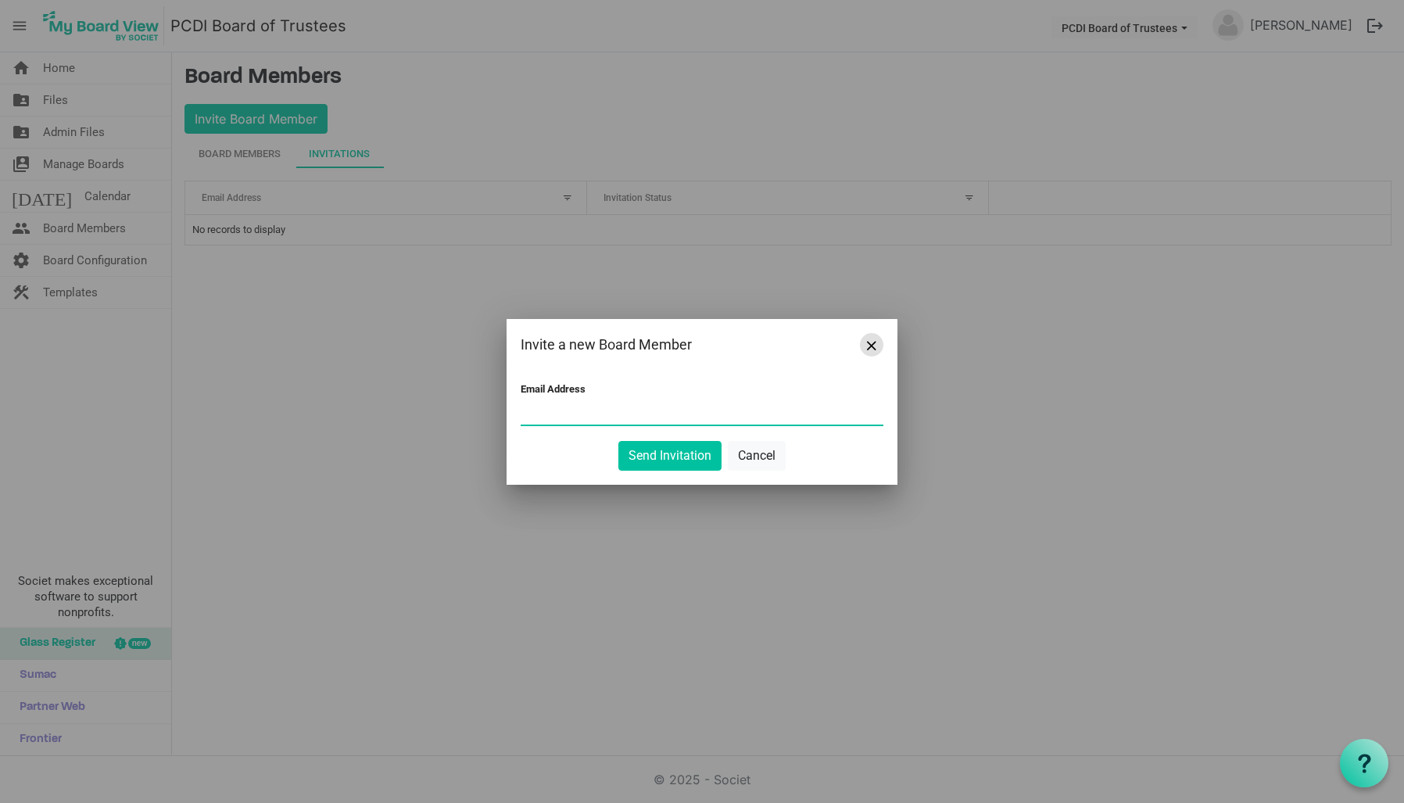
click at [871, 344] on span "Close" at bounding box center [871, 345] width 9 height 9
